Goal: Information Seeking & Learning: Check status

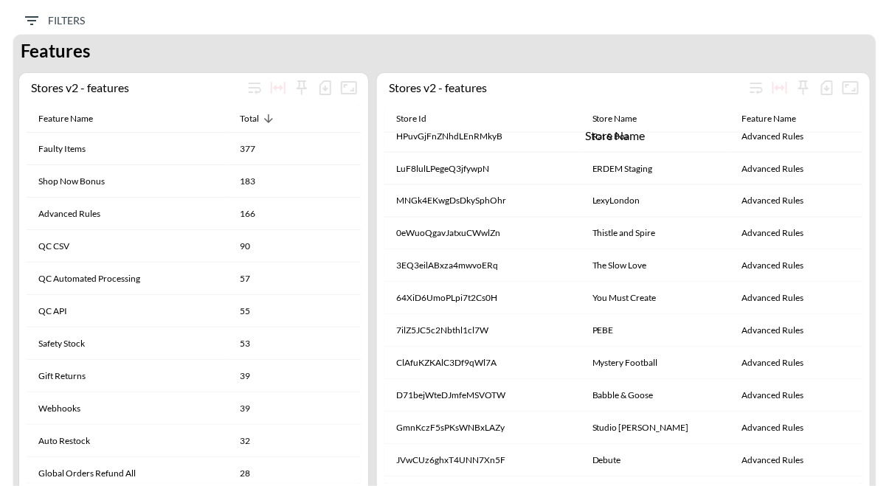
scroll to position [637, 0]
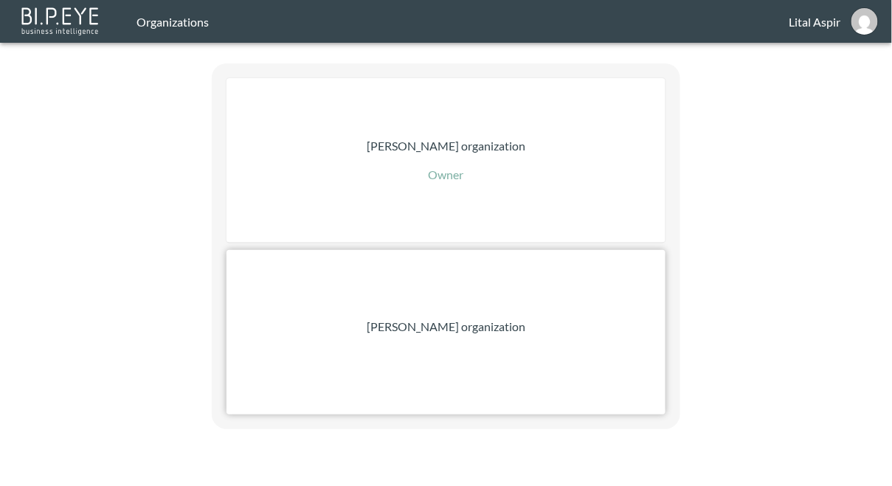
click at [420, 334] on p "[PERSON_NAME] organization" at bounding box center [446, 327] width 159 height 18
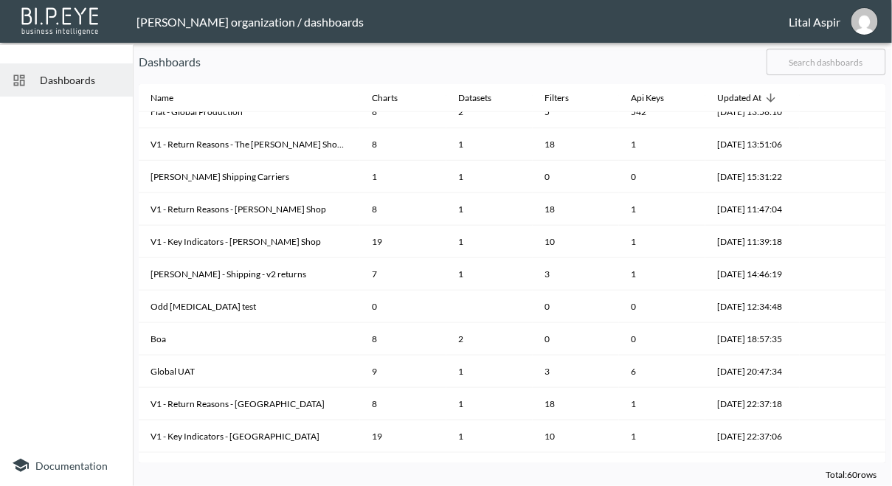
scroll to position [516, 0]
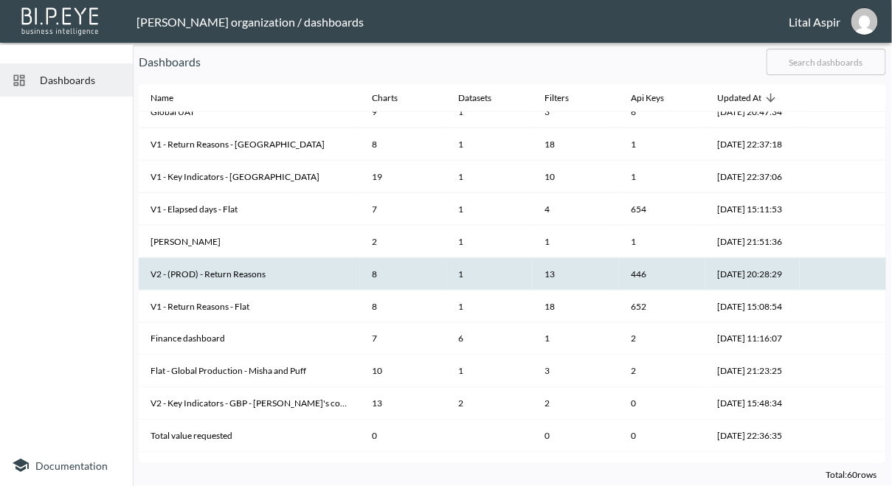
click at [246, 279] on th "V2 - (PROD) - Return Reasons" at bounding box center [249, 274] width 221 height 32
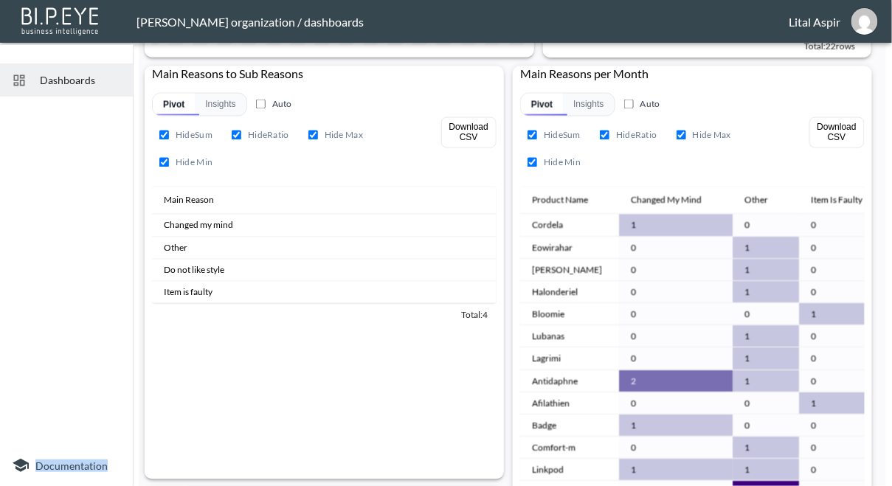
scroll to position [648, 0]
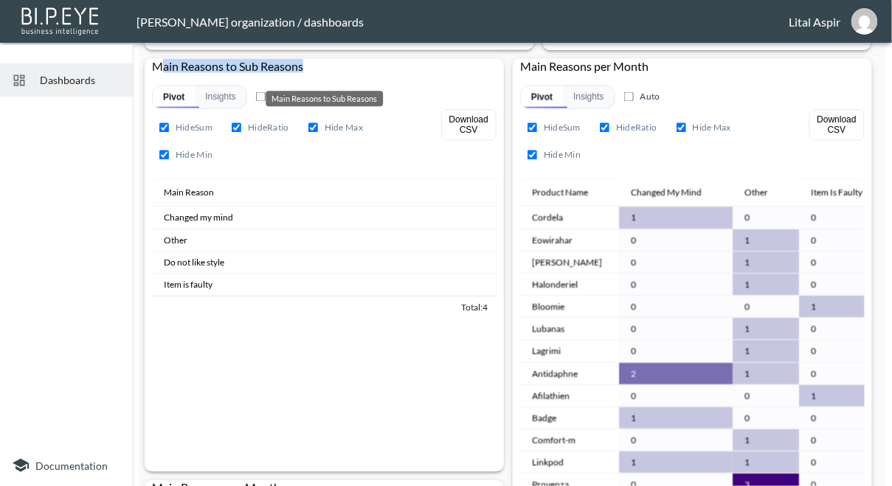
drag, startPoint x: 164, startPoint y: 65, endPoint x: 319, endPoint y: 62, distance: 154.9
click at [320, 63] on div "Main Reasons to Sub Reasons" at bounding box center [324, 70] width 359 height 23
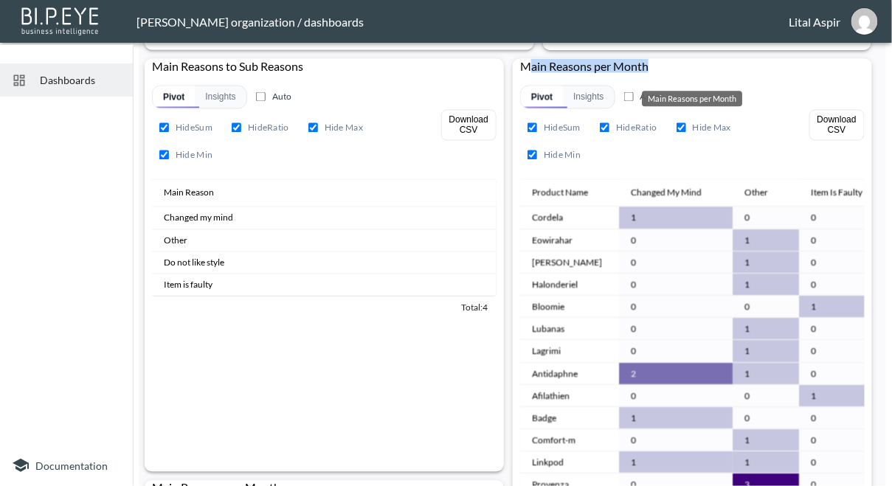
drag, startPoint x: 532, startPoint y: 63, endPoint x: 666, endPoint y: 63, distance: 134.2
click at [667, 63] on div "Main Reasons per Month" at bounding box center [692, 70] width 359 height 23
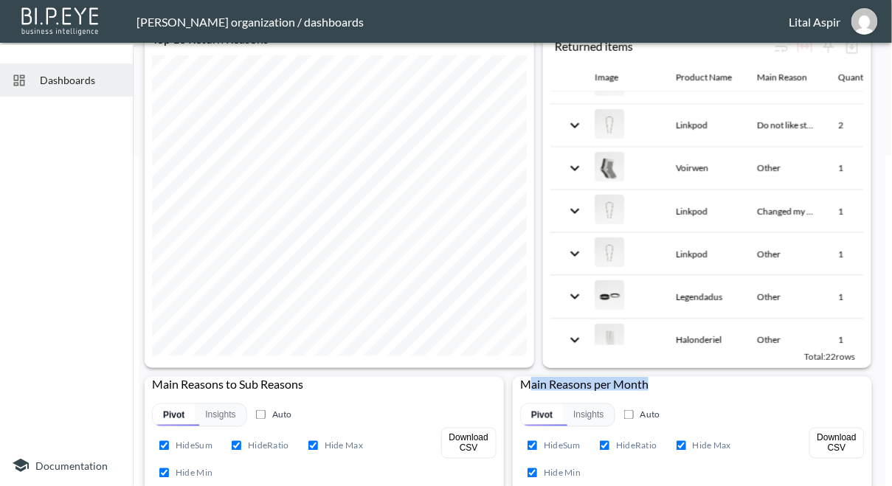
scroll to position [0, 0]
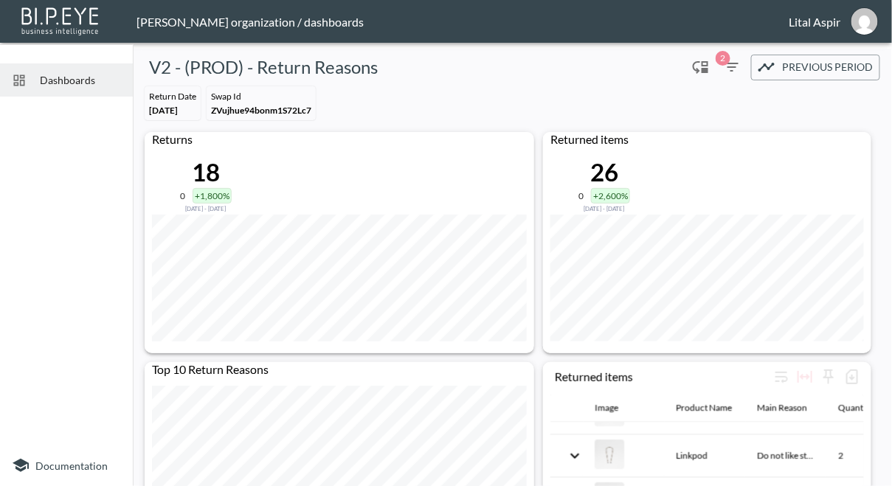
click at [437, 110] on div "Return Date [DATE] Swap Id ZVujhue94bonm1S72Lc7" at bounding box center [512, 103] width 747 height 46
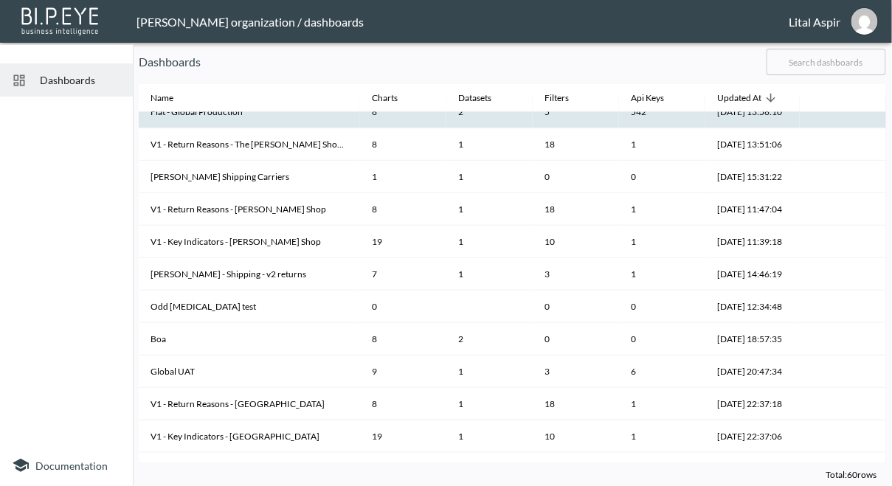
scroll to position [516, 0]
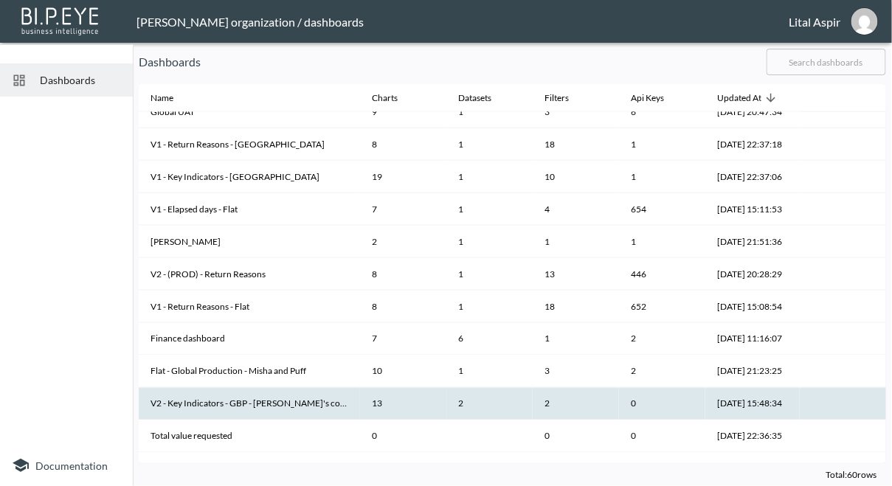
click at [261, 409] on th "V2 - Key Indicators - GBP - [PERSON_NAME]'s copy" at bounding box center [249, 404] width 221 height 32
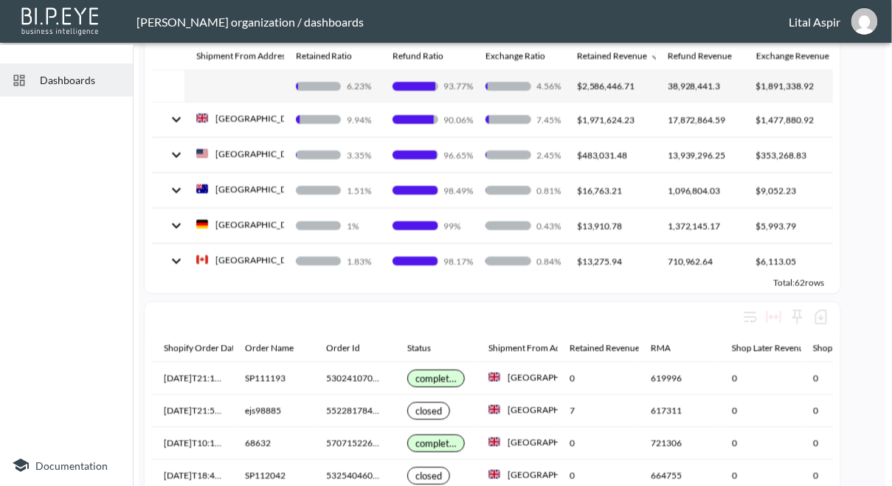
scroll to position [912, 0]
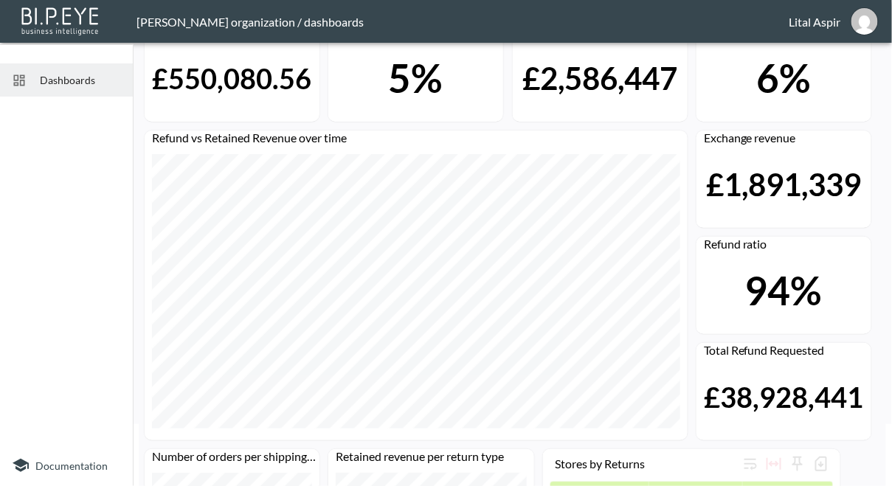
scroll to position [0, 0]
